Goal: Find specific page/section: Find specific page/section

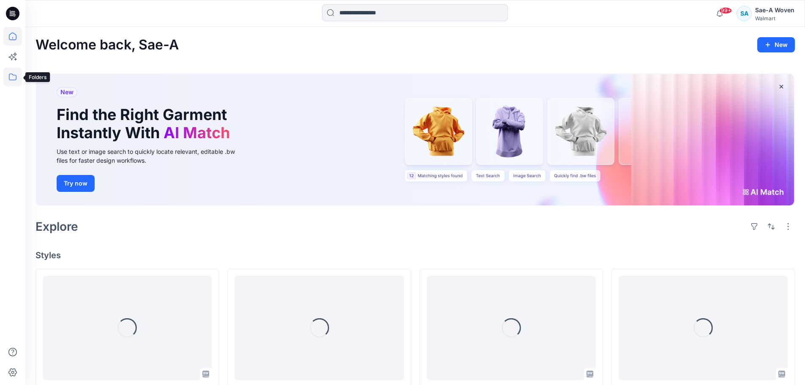
click at [14, 75] on icon at bounding box center [12, 77] width 19 height 19
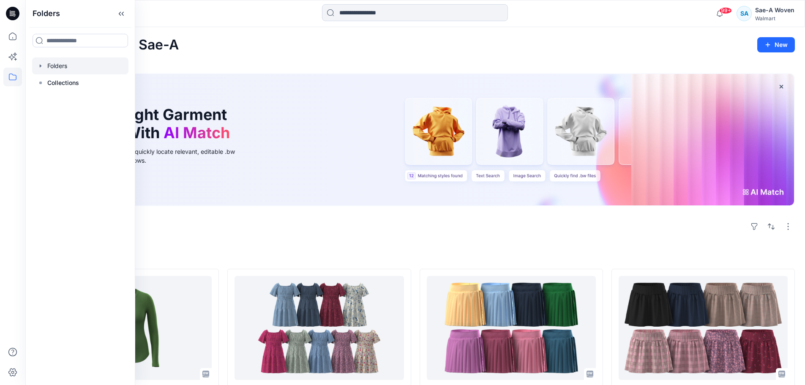
click at [79, 68] on div at bounding box center [80, 65] width 96 height 17
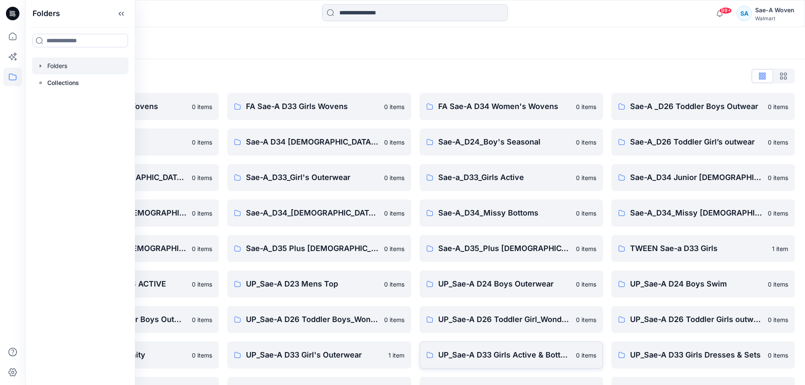
click at [474, 360] on p "UP_Sae-A D33 Girls Active & Bottoms" at bounding box center [504, 355] width 133 height 12
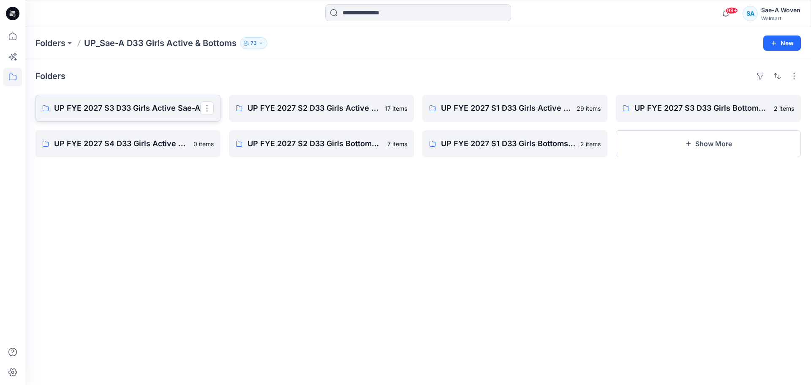
click at [168, 114] on p "UP FYE 2027 S3 D33 Girls Active Sae-A" at bounding box center [127, 108] width 146 height 12
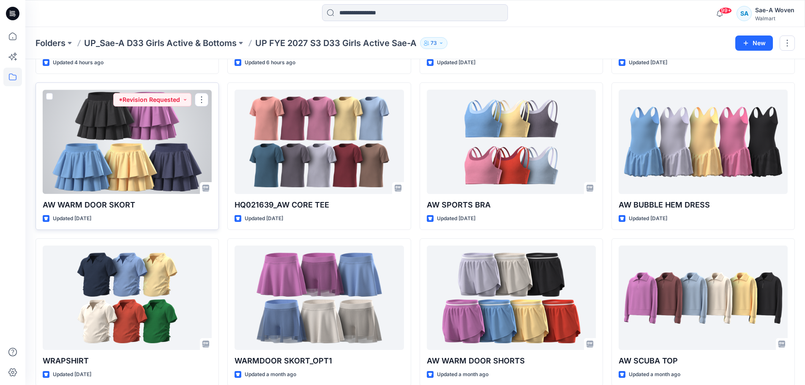
scroll to position [169, 0]
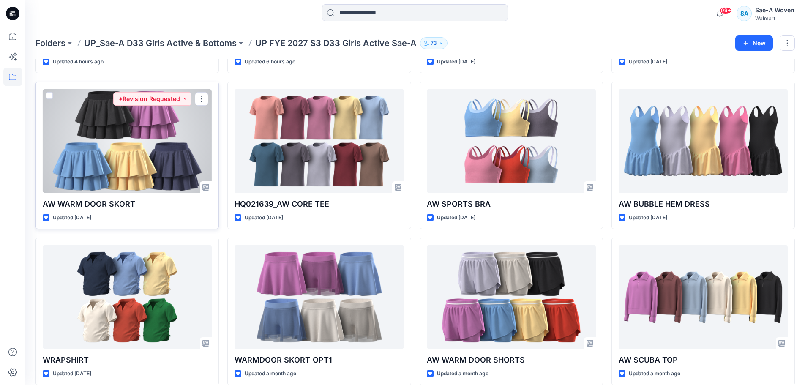
click at [100, 150] on div at bounding box center [127, 141] width 169 height 104
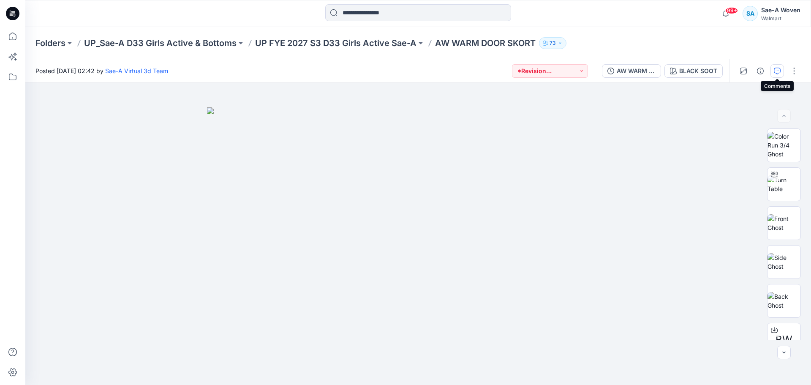
click at [774, 73] on icon "button" at bounding box center [777, 71] width 7 height 7
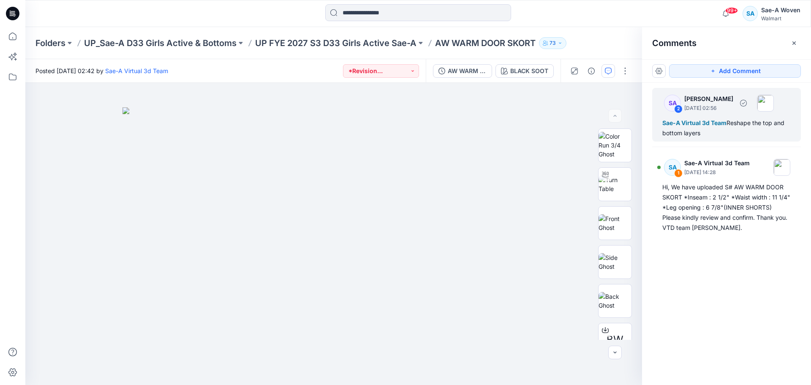
click at [774, 105] on img at bounding box center [765, 103] width 17 height 17
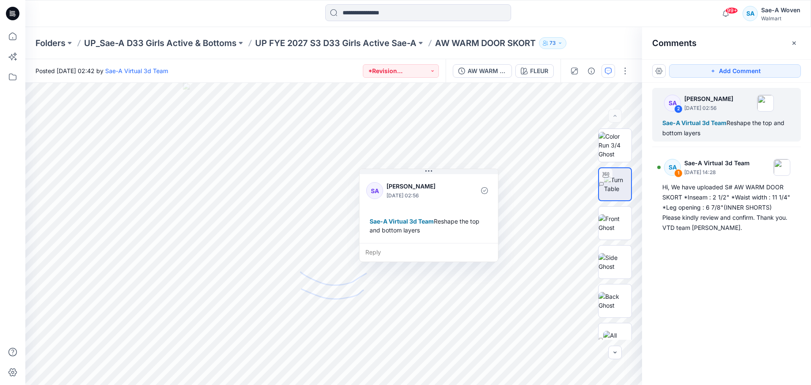
click at [772, 265] on div "SA 2 [PERSON_NAME] [DATE] 02:56 Sae-A Virtual 3d Team Reshape the top and botto…" at bounding box center [726, 218] width 169 height 271
click at [344, 41] on p "UP FYE 2027 S3 D33 Girls Active Sae-A" at bounding box center [335, 43] width 161 height 12
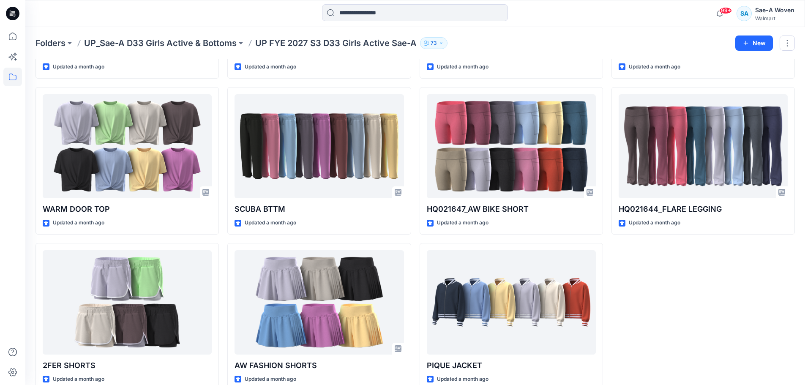
scroll to position [632, 0]
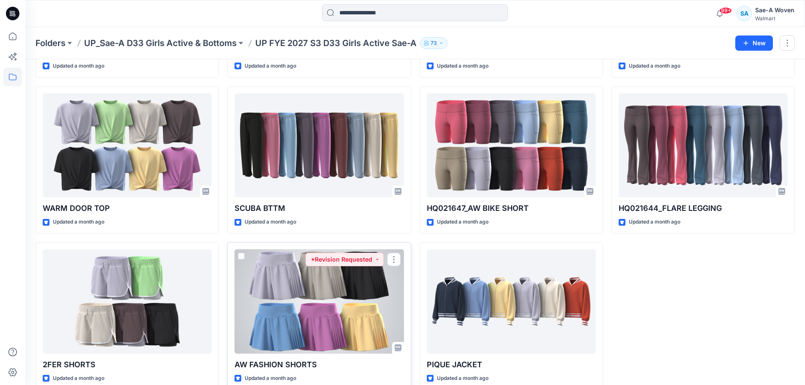
click at [364, 276] on div at bounding box center [318, 301] width 169 height 104
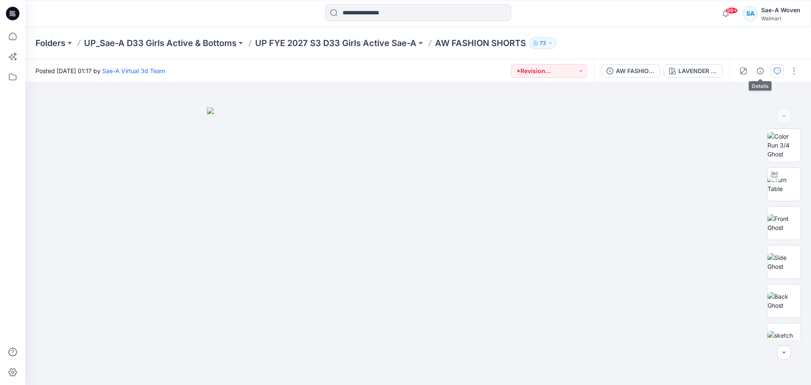
click at [773, 67] on button "button" at bounding box center [777, 71] width 14 height 14
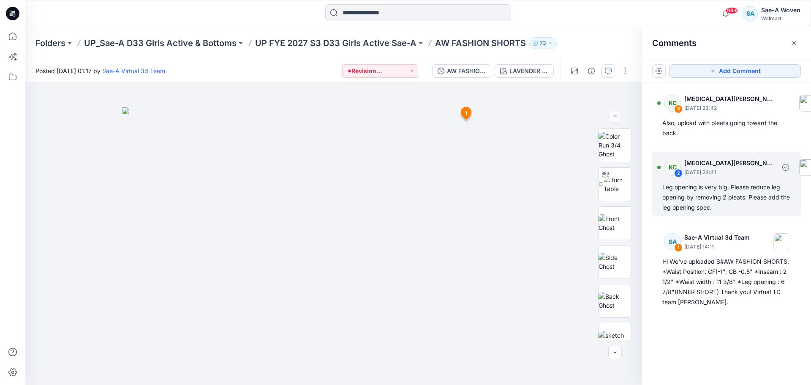
click at [712, 163] on p "[MEDICAL_DATA][PERSON_NAME]" at bounding box center [729, 163] width 91 height 10
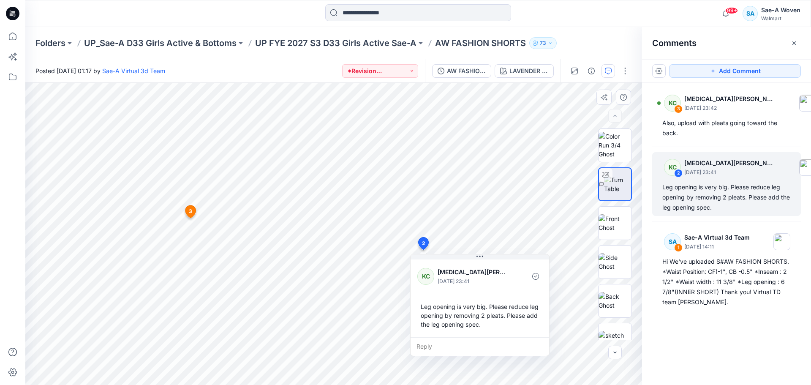
click at [192, 210] on span "3" at bounding box center [190, 211] width 3 height 8
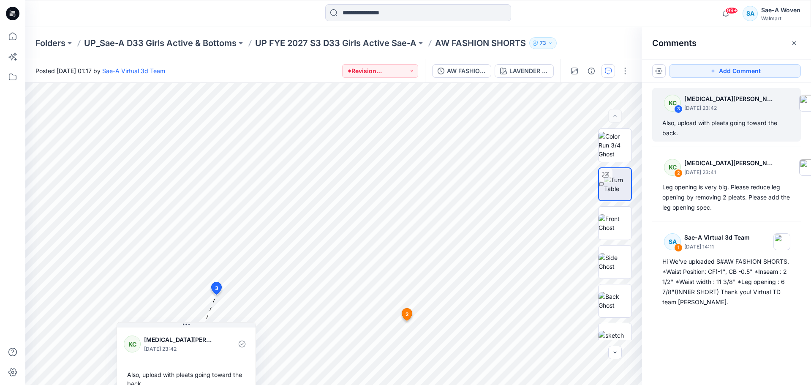
click at [645, 86] on div "KC 3 [MEDICAL_DATA][PERSON_NAME] [DATE] 23:42 Also, upload with pleats going to…" at bounding box center [726, 218] width 169 height 271
